Goal: Information Seeking & Learning: Learn about a topic

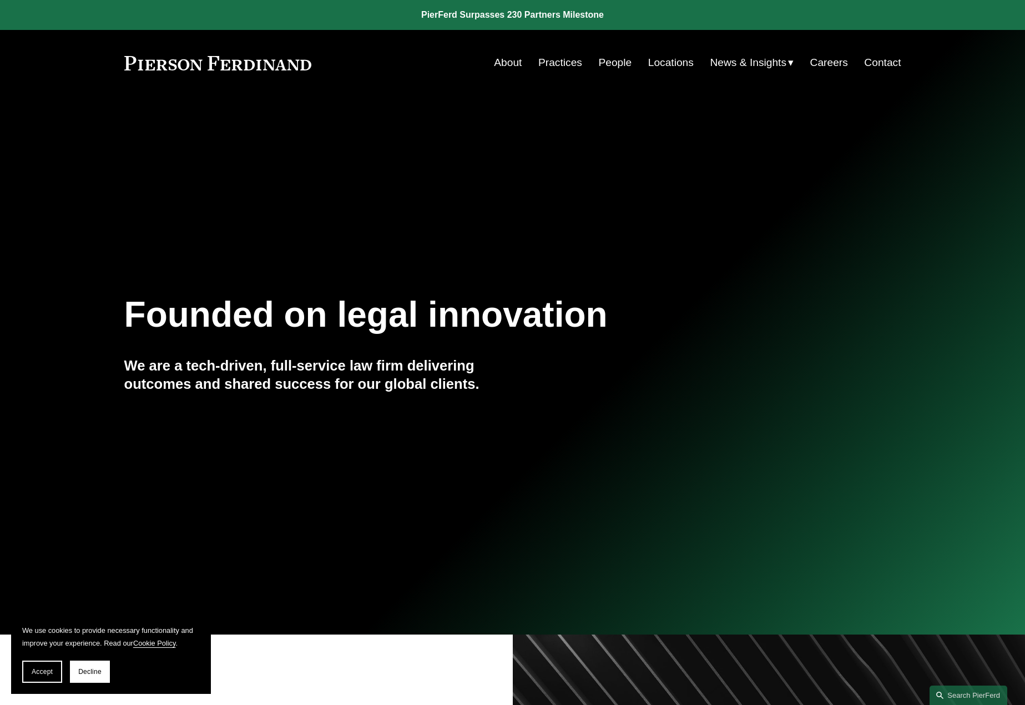
click at [622, 68] on link "People" at bounding box center [614, 62] width 33 height 21
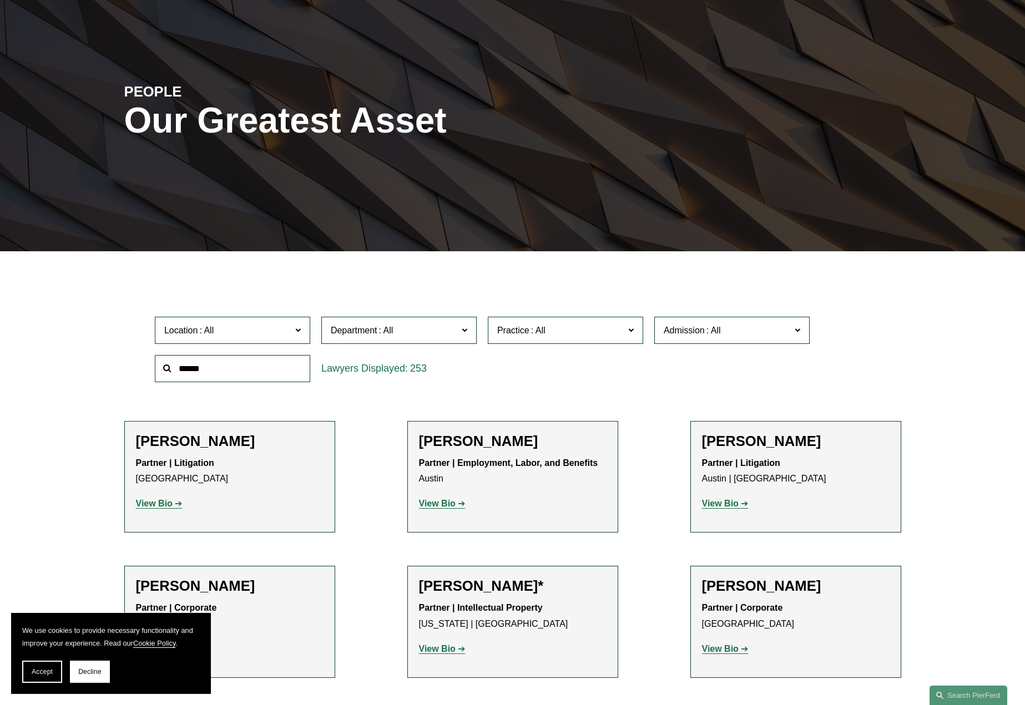
scroll to position [89, 0]
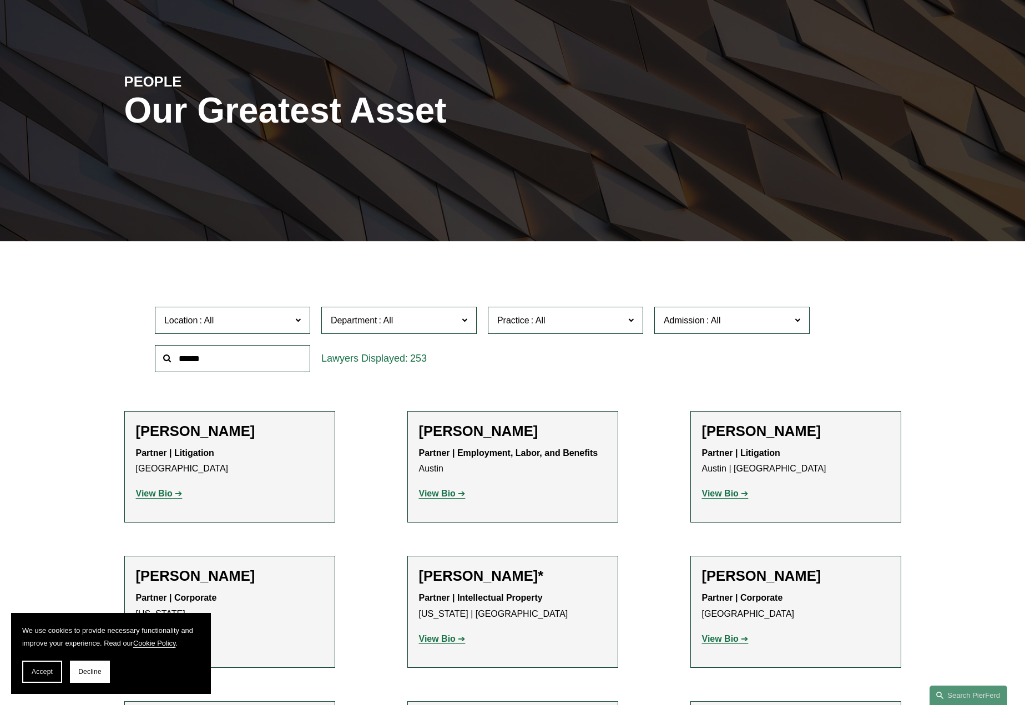
click at [268, 362] on input "text" at bounding box center [232, 358] width 155 height 27
type input "*******"
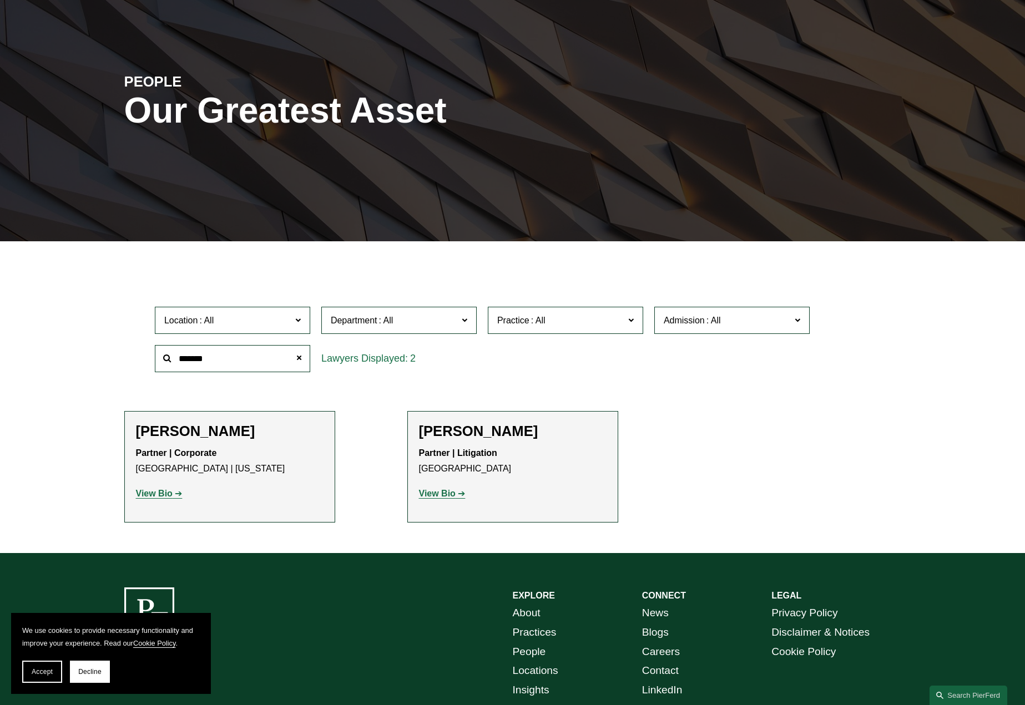
click at [429, 493] on strong "View Bio" at bounding box center [437, 493] width 37 height 9
click at [174, 493] on link "View Bio" at bounding box center [159, 493] width 47 height 9
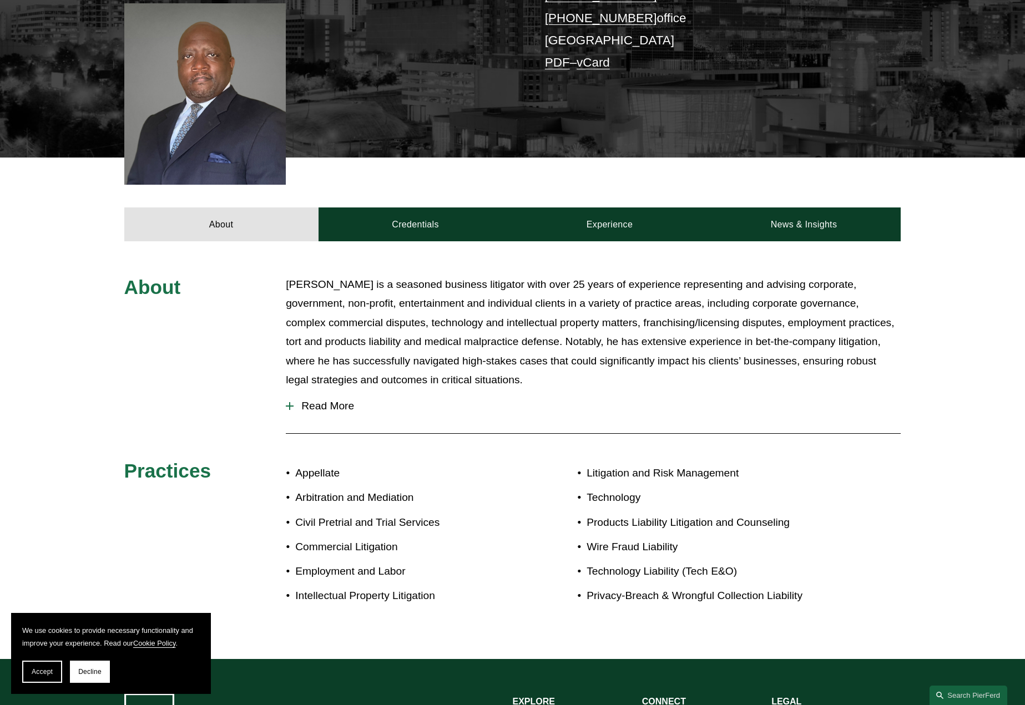
scroll to position [323, 0]
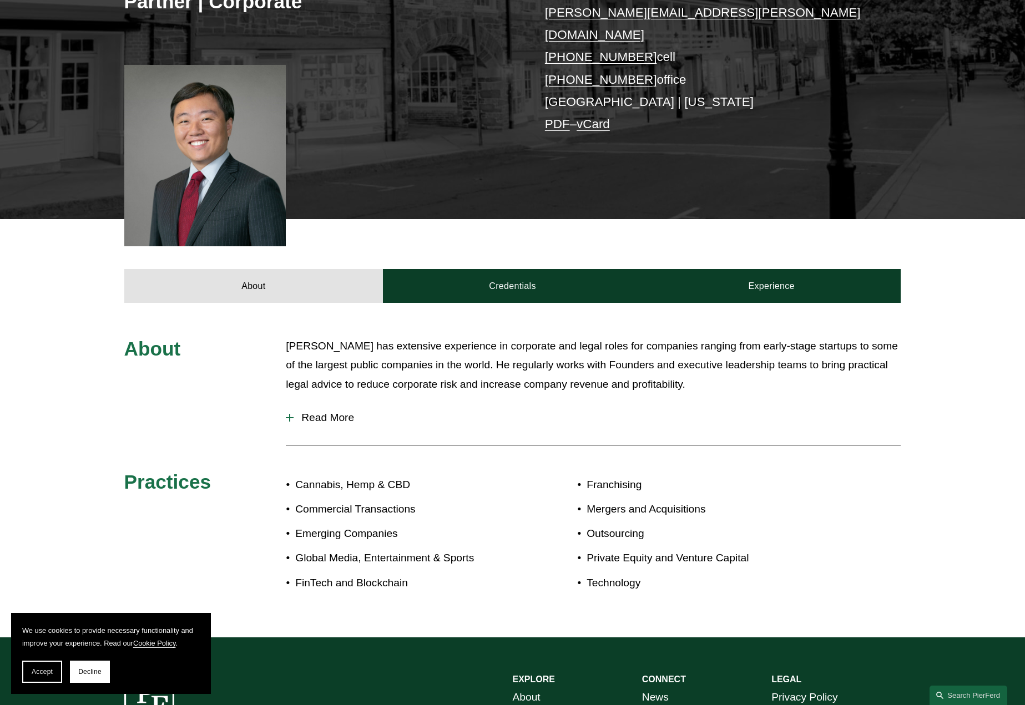
scroll to position [242, 0]
drag, startPoint x: 333, startPoint y: 393, endPoint x: 327, endPoint y: 396, distance: 6.0
click at [332, 403] on button "Read More" at bounding box center [593, 417] width 615 height 29
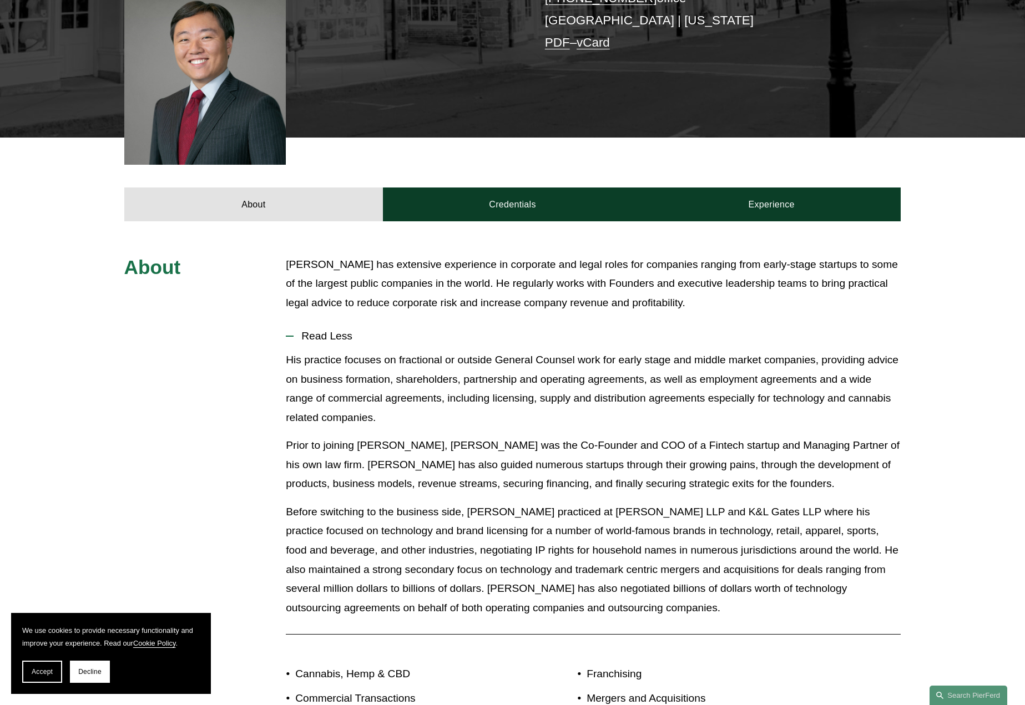
scroll to position [323, 0]
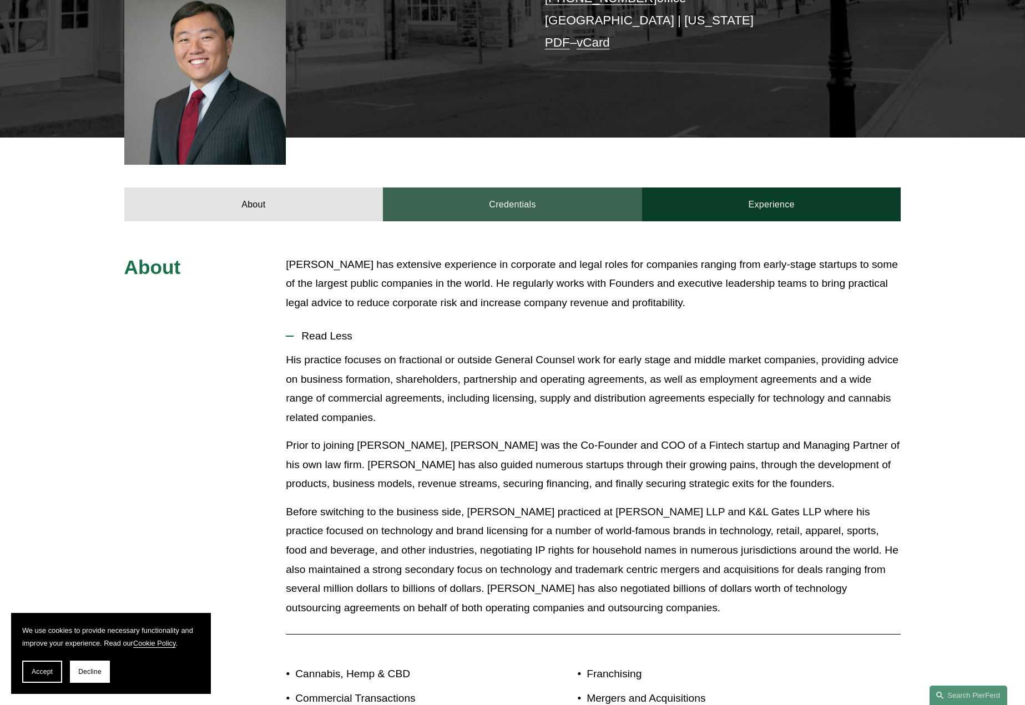
click at [524, 191] on link "Credentials" at bounding box center [512, 204] width 259 height 33
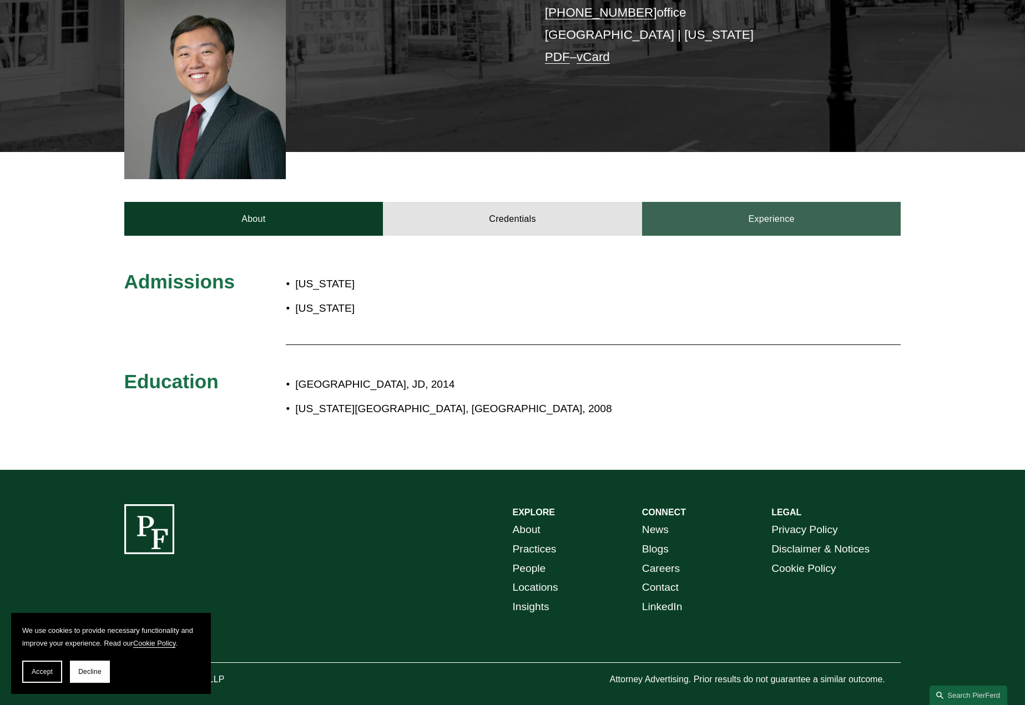
click at [778, 206] on link "Experience" at bounding box center [771, 218] width 259 height 33
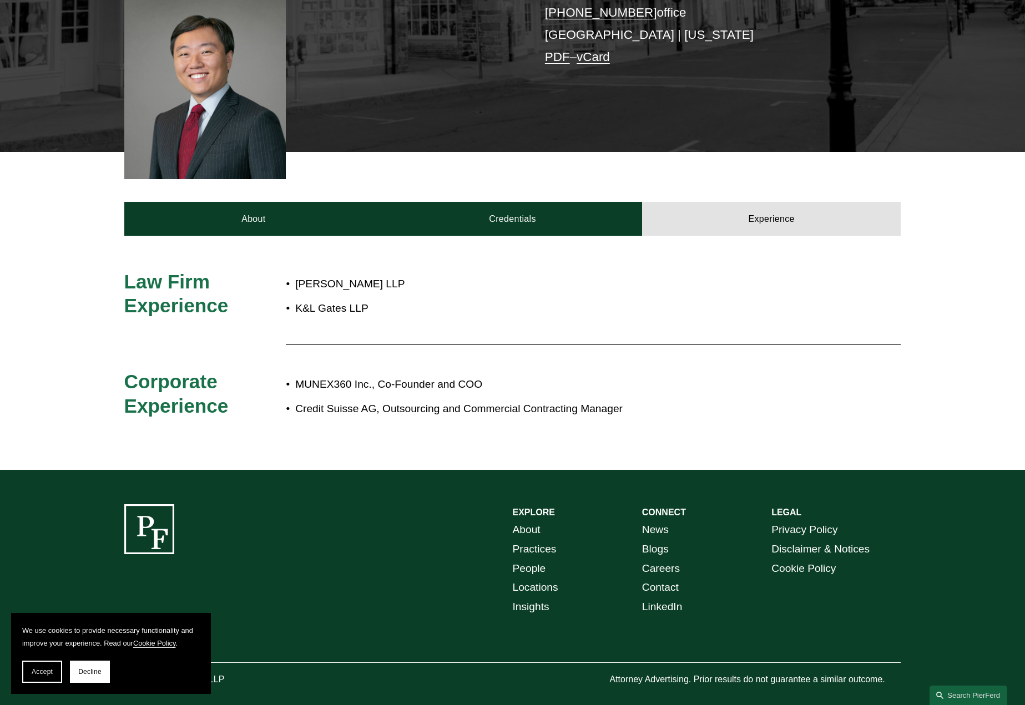
click at [227, 178] on div "About Credentials Experience" at bounding box center [512, 193] width 1025 height 83
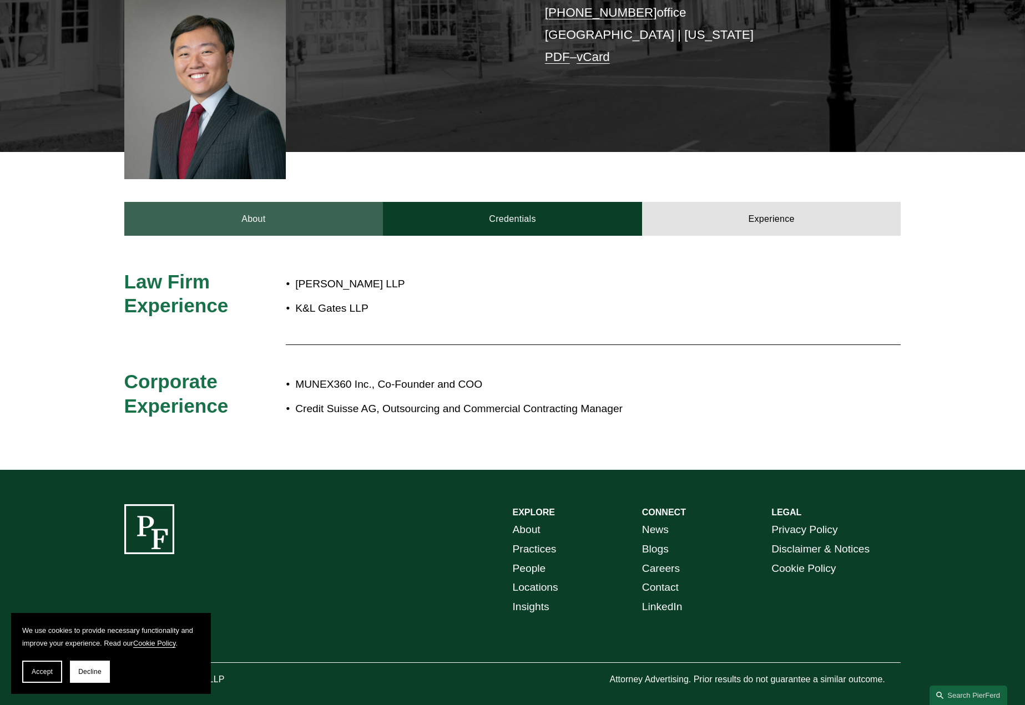
click at [233, 202] on link "About" at bounding box center [253, 218] width 259 height 33
